Goal: Task Accomplishment & Management: Manage account settings

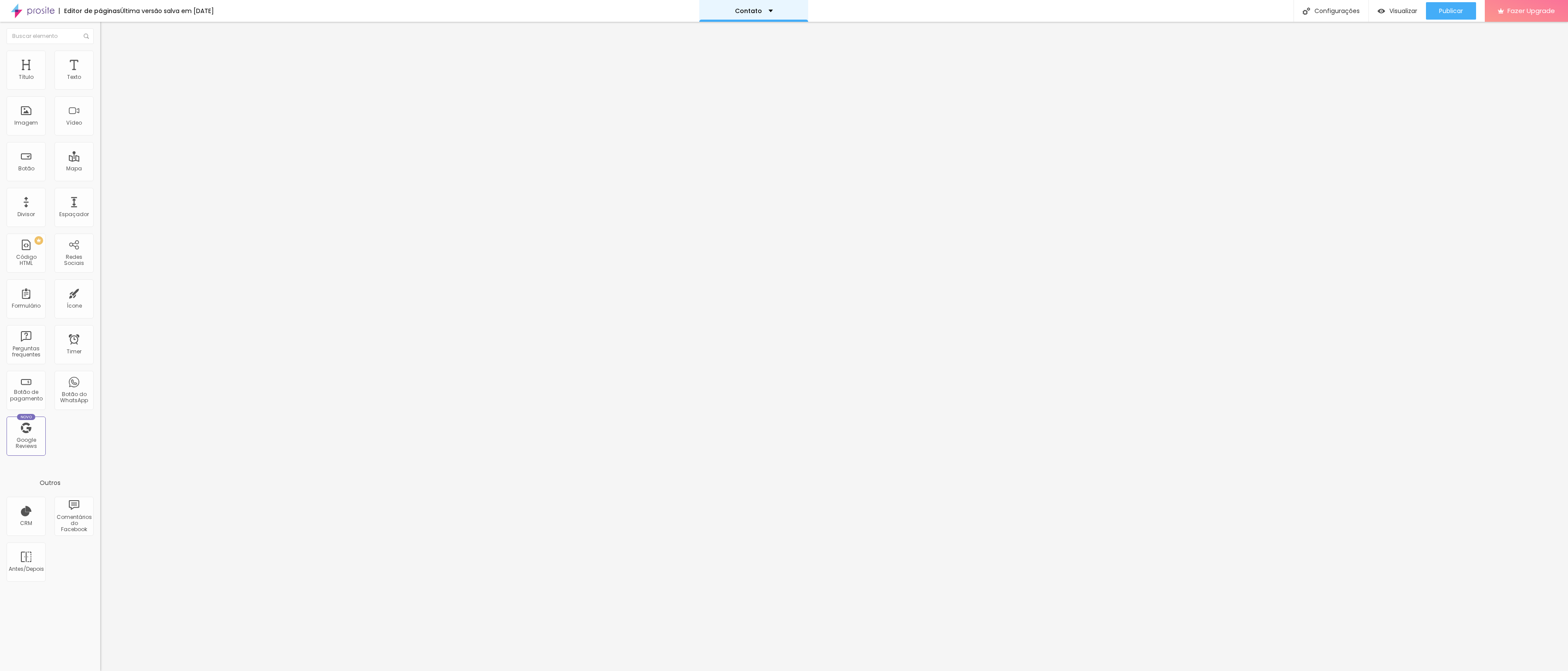
click at [779, 9] on div "Contato" at bounding box center [754, 11] width 109 height 22
click at [767, 6] on div "Contato" at bounding box center [754, 3] width 26 height 6
click at [1337, 10] on div "Configurações" at bounding box center [1331, 11] width 75 height 22
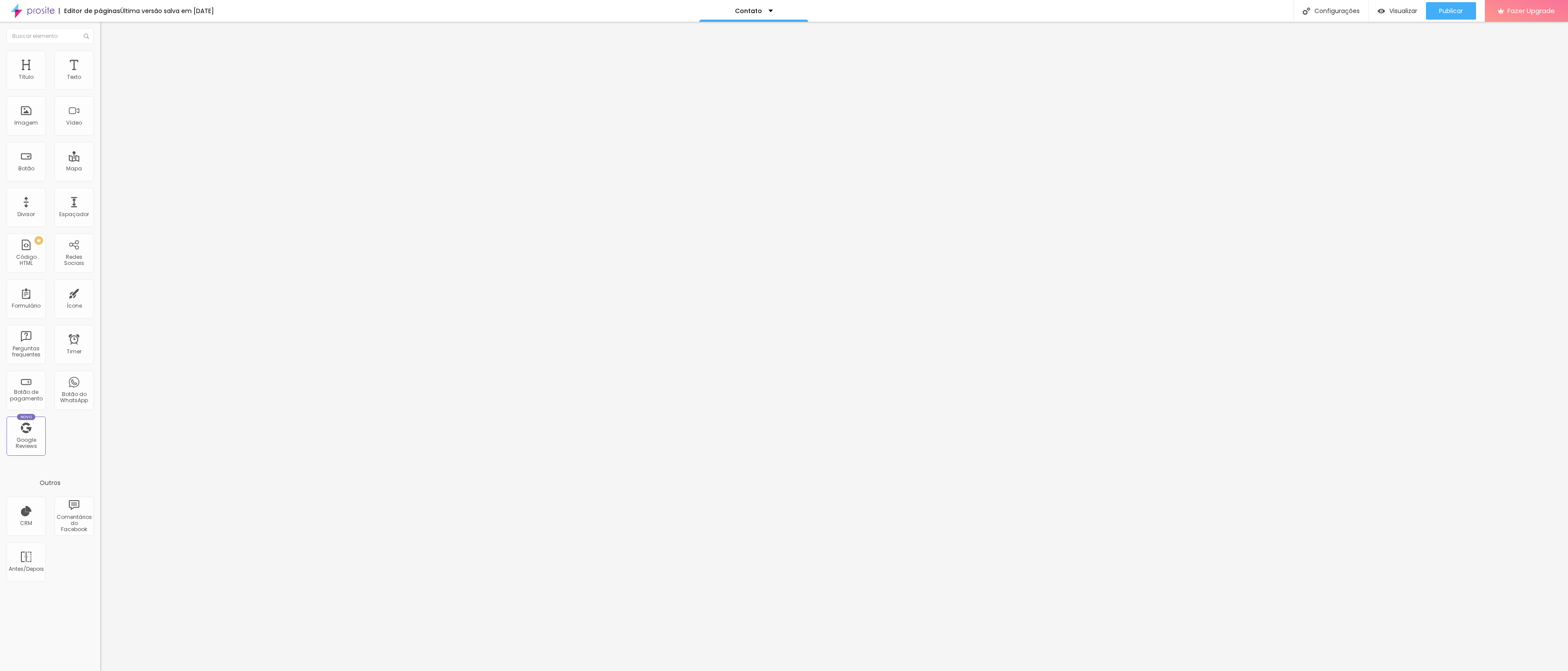
drag, startPoint x: 787, startPoint y: 440, endPoint x: 653, endPoint y: 433, distance: 134.2
type textarea "Videografo,"
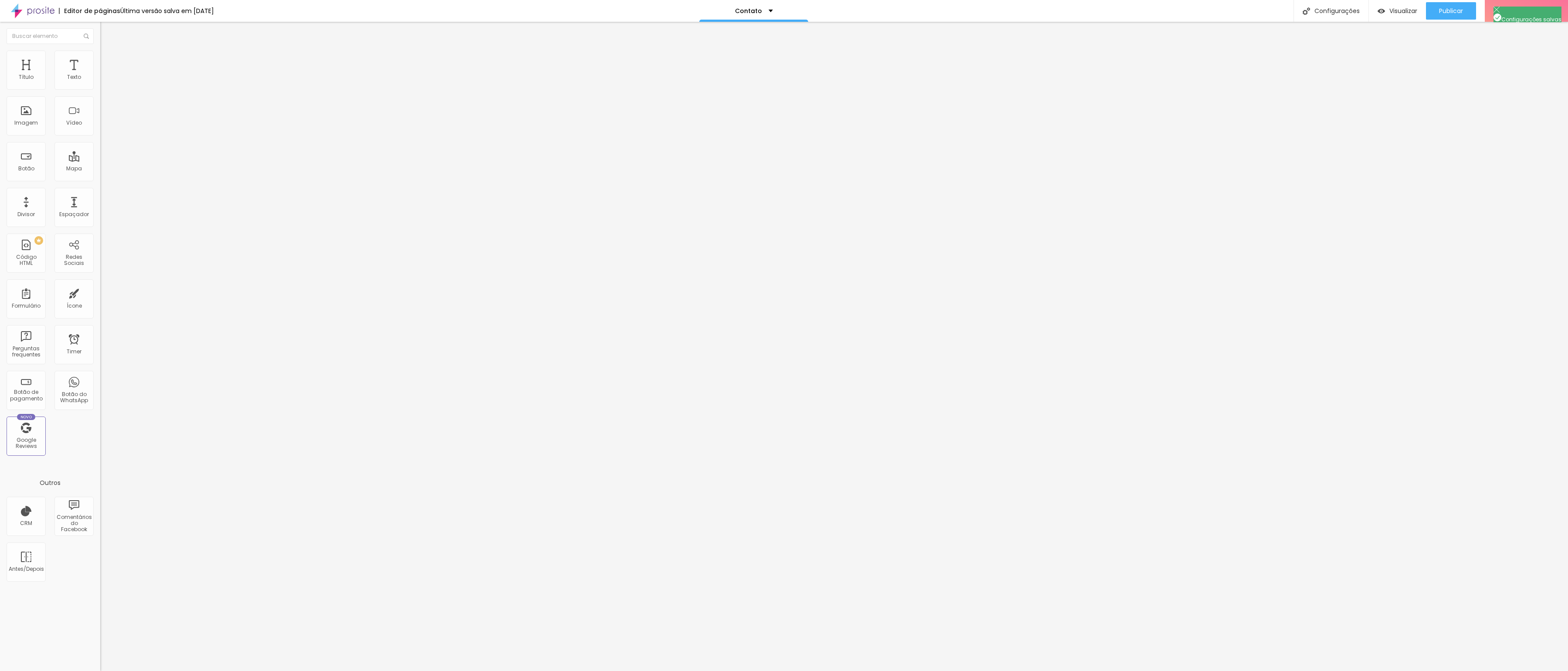
click at [942, 671] on div at bounding box center [784, 680] width 1568 height 8
click at [35, 13] on img at bounding box center [33, 11] width 44 height 22
